Goal: Information Seeking & Learning: Learn about a topic

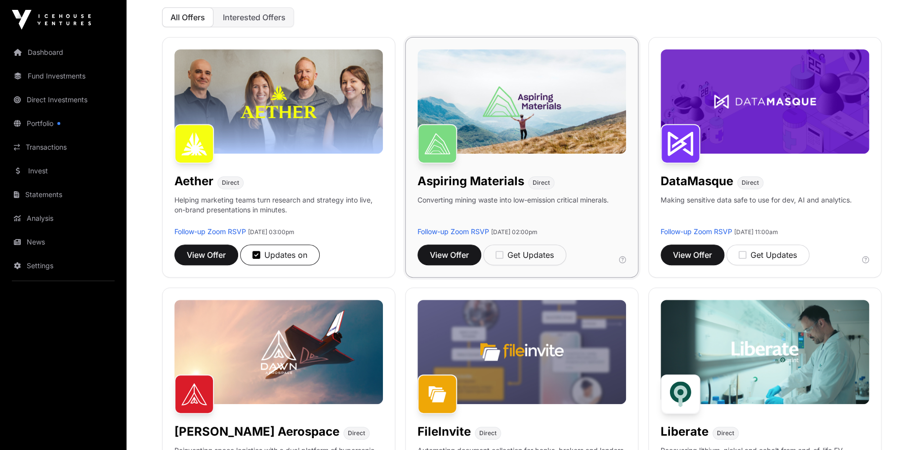
scroll to position [119, 0]
click at [218, 233] on link "Follow-up Zoom RSVP" at bounding box center [210, 232] width 72 height 8
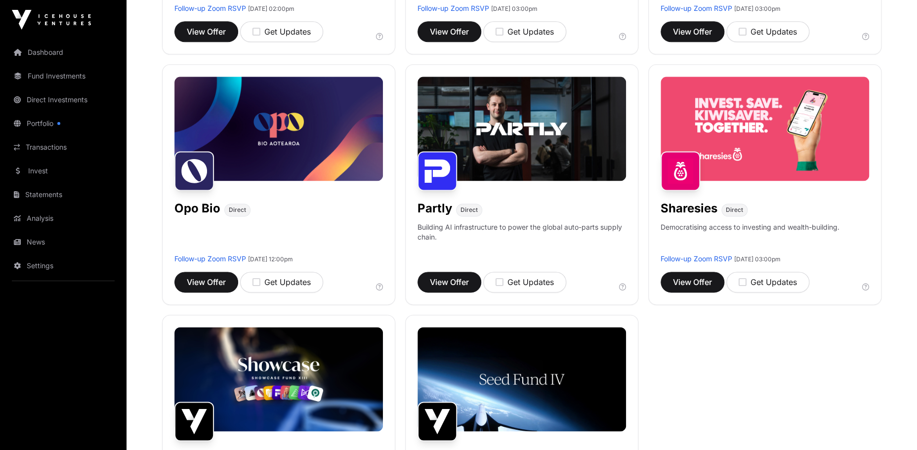
scroll to position [601, 0]
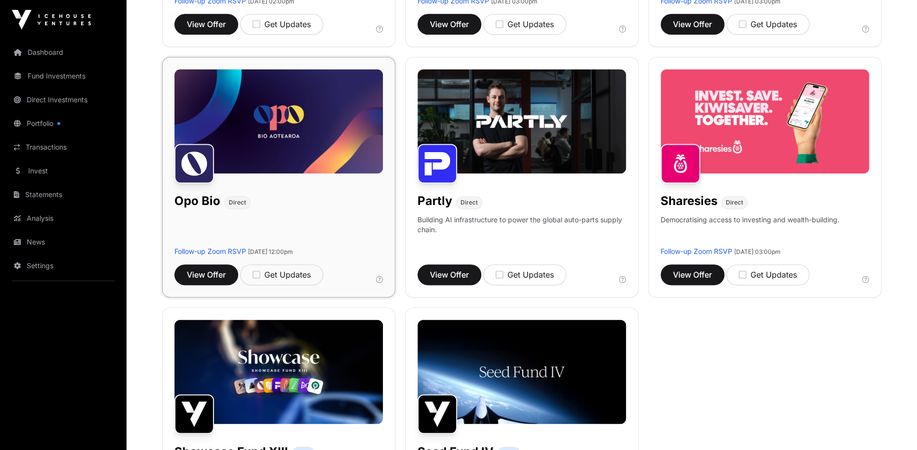
click at [299, 138] on img at bounding box center [278, 121] width 208 height 104
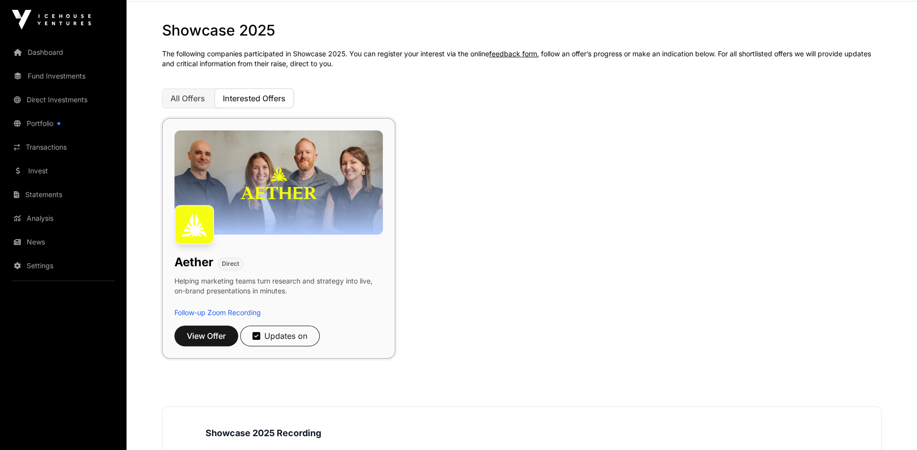
scroll to position [36, 0]
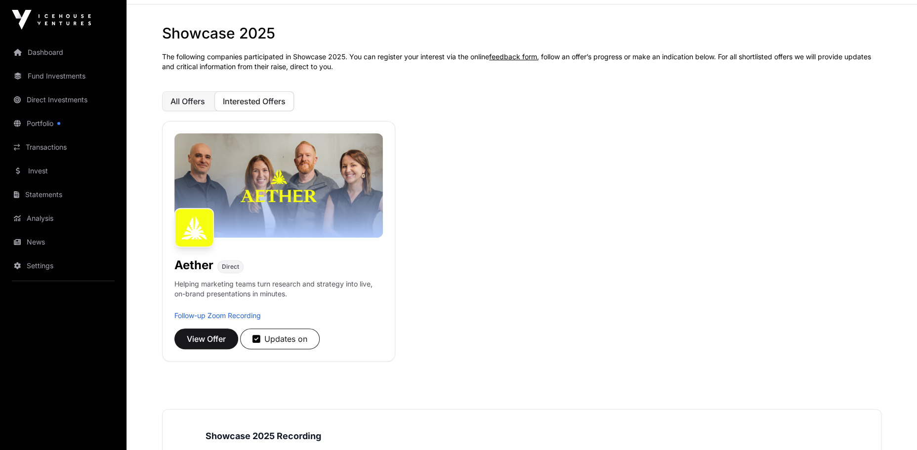
click at [186, 102] on span "All Offers" at bounding box center [187, 101] width 35 height 10
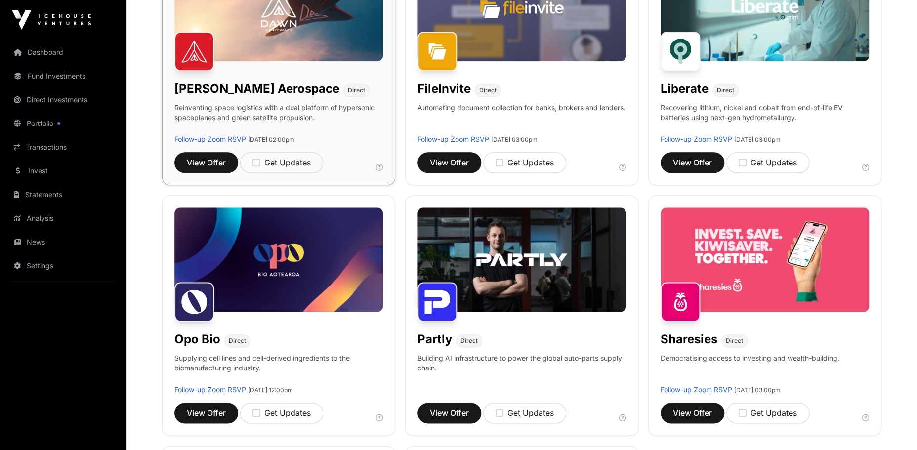
scroll to position [545, 0]
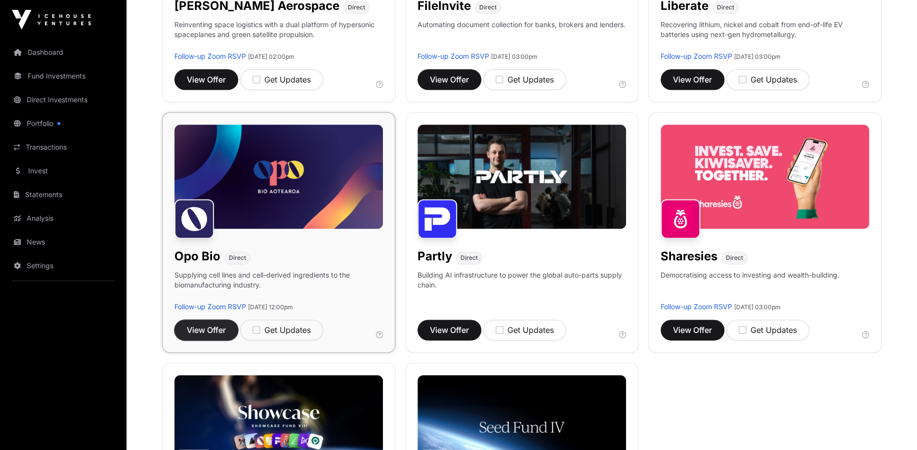
click at [207, 325] on span "View Offer" at bounding box center [206, 330] width 39 height 12
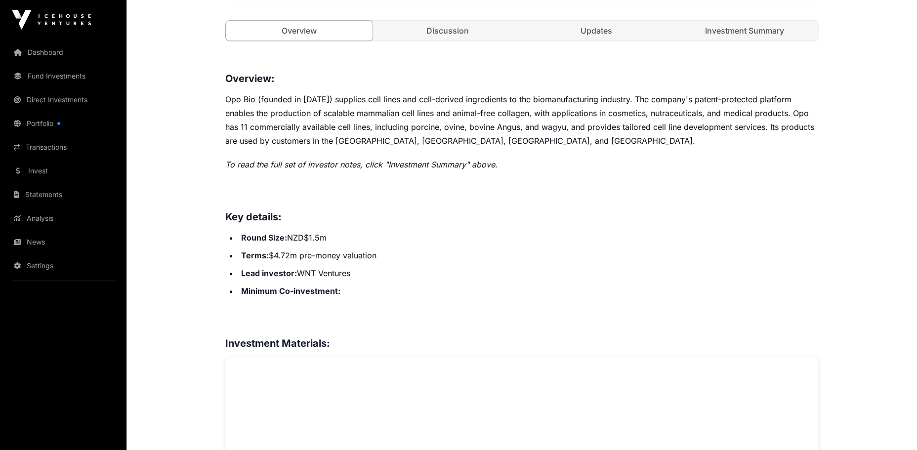
scroll to position [389, 0]
click at [754, 34] on link "Investment Summary" at bounding box center [744, 30] width 147 height 20
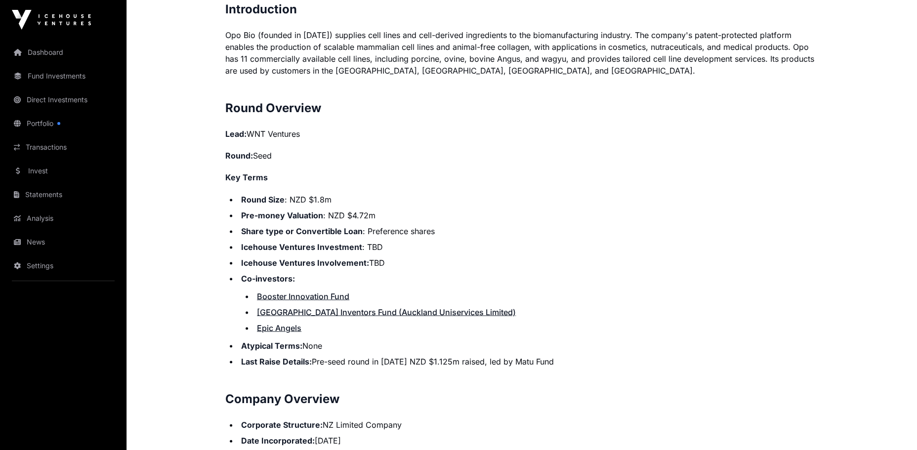
scroll to position [734, 0]
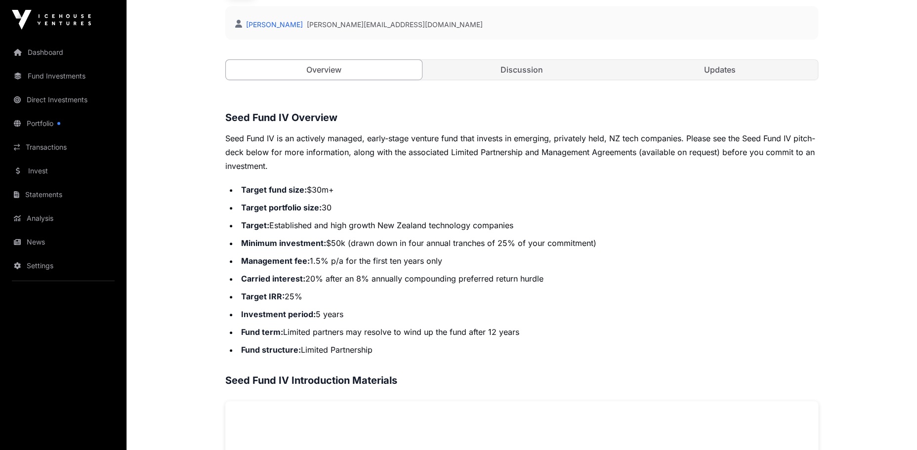
scroll to position [359, 0]
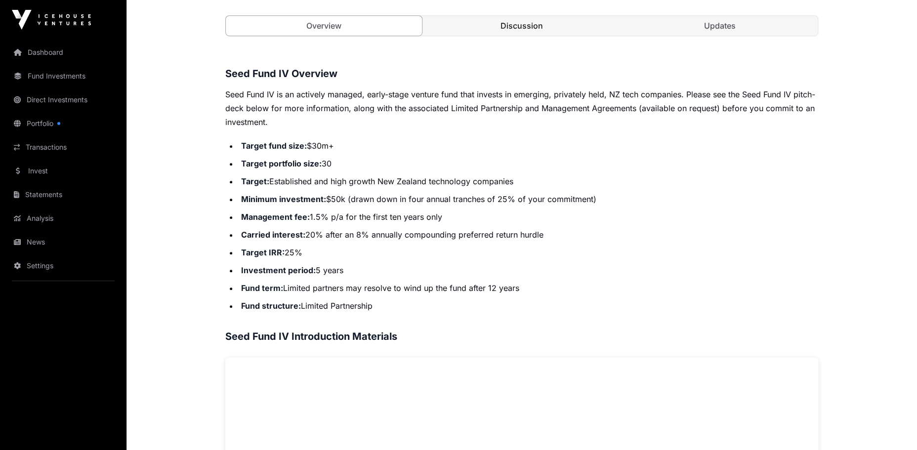
click at [526, 27] on link "Discussion" at bounding box center [522, 26] width 196 height 20
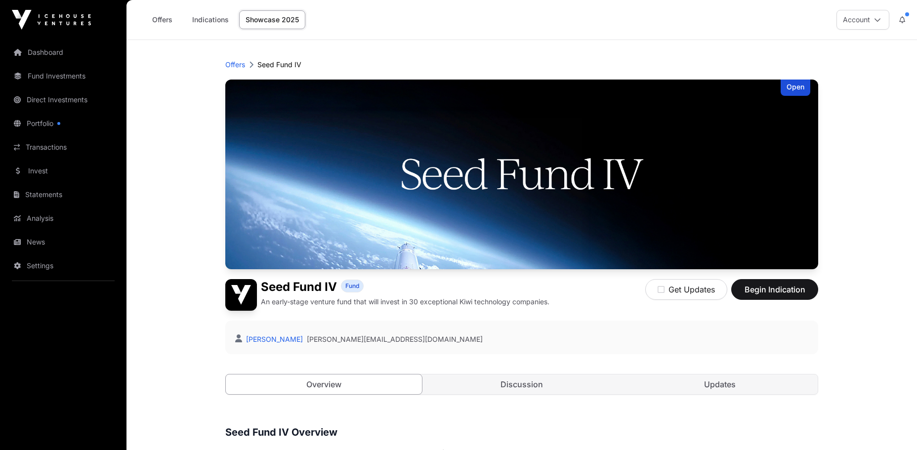
scroll to position [359, 0]
